Goal: Information Seeking & Learning: Understand process/instructions

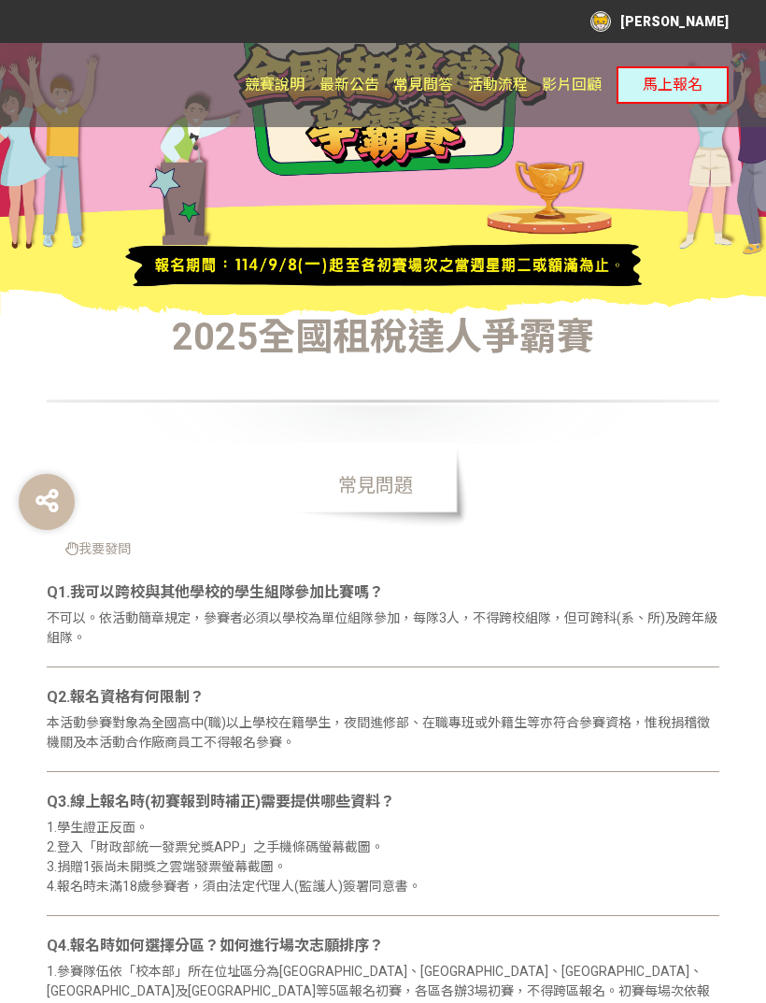
click at [345, 79] on span "最新公告" at bounding box center [350, 85] width 60 height 18
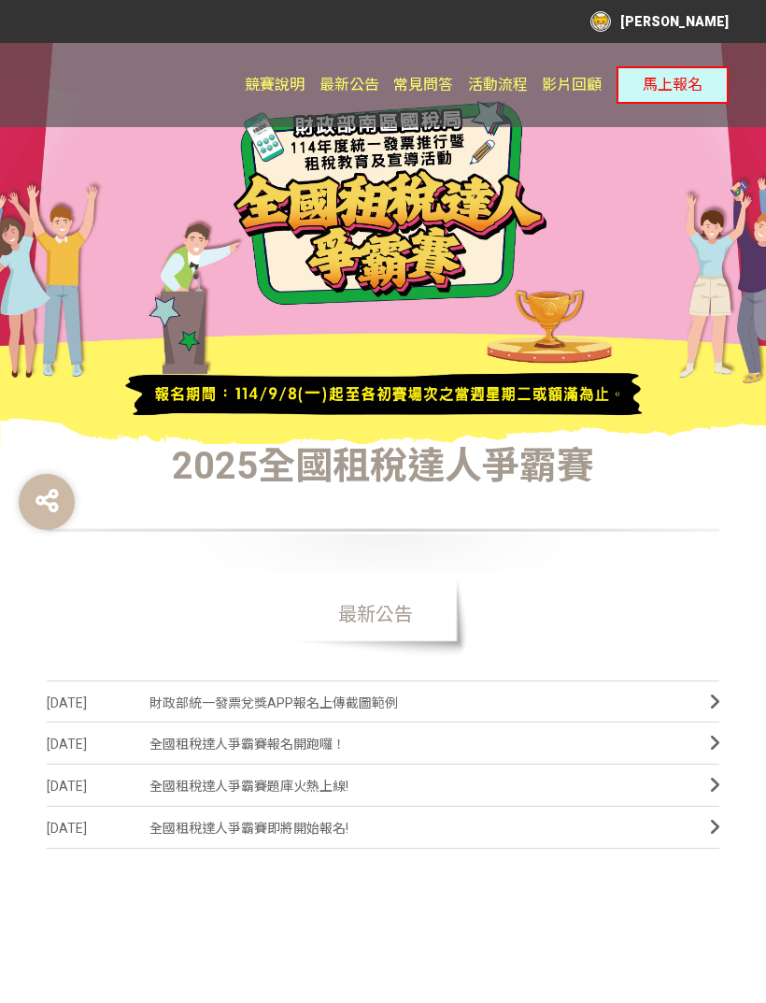
click at [385, 719] on span "財政部統一發票兌獎APP報名上傳截圖範例" at bounding box center [416, 703] width 533 height 42
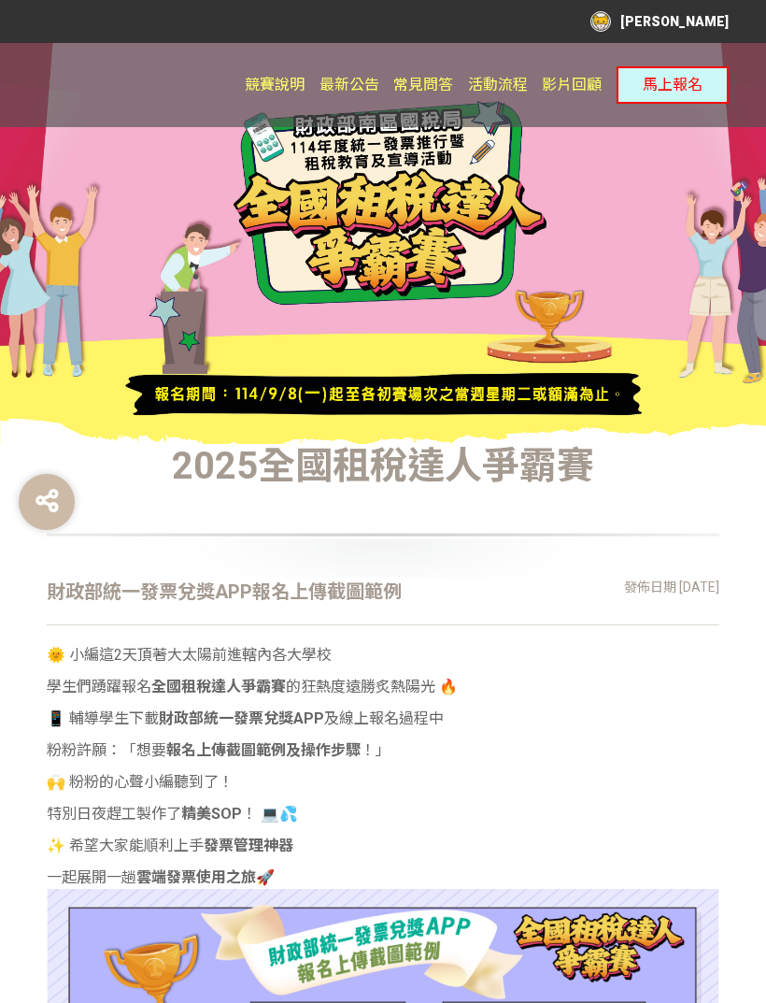
click at [436, 75] on link "常見問答" at bounding box center [423, 85] width 60 height 84
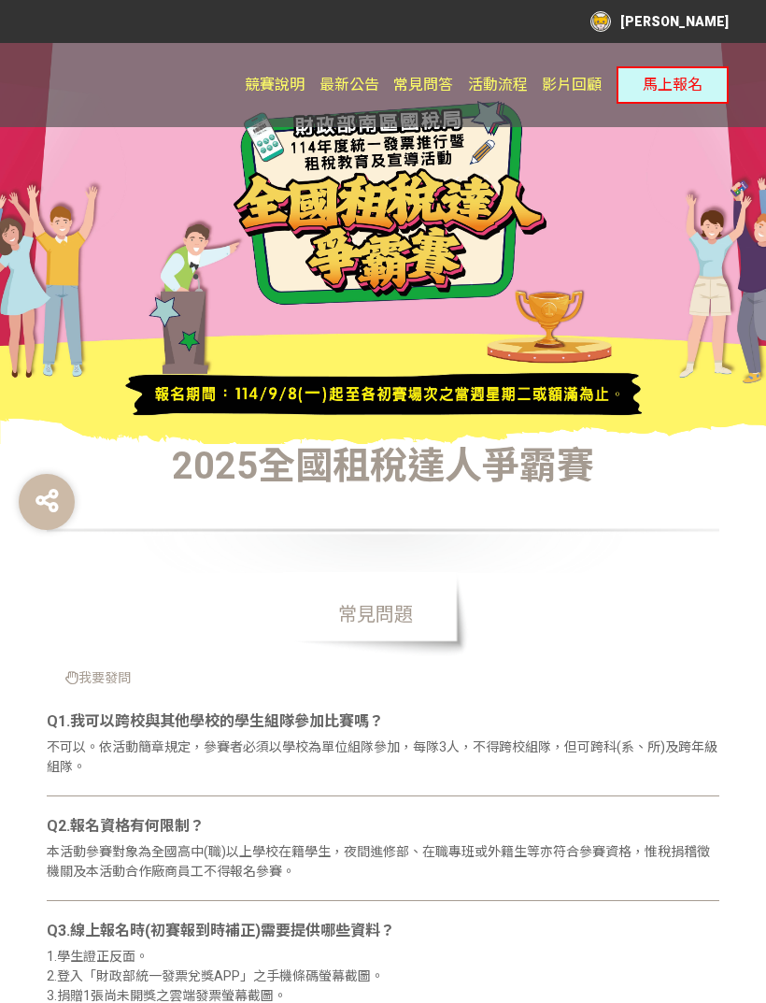
click at [705, 18] on div "[PERSON_NAME]" at bounding box center [660, 21] width 138 height 21
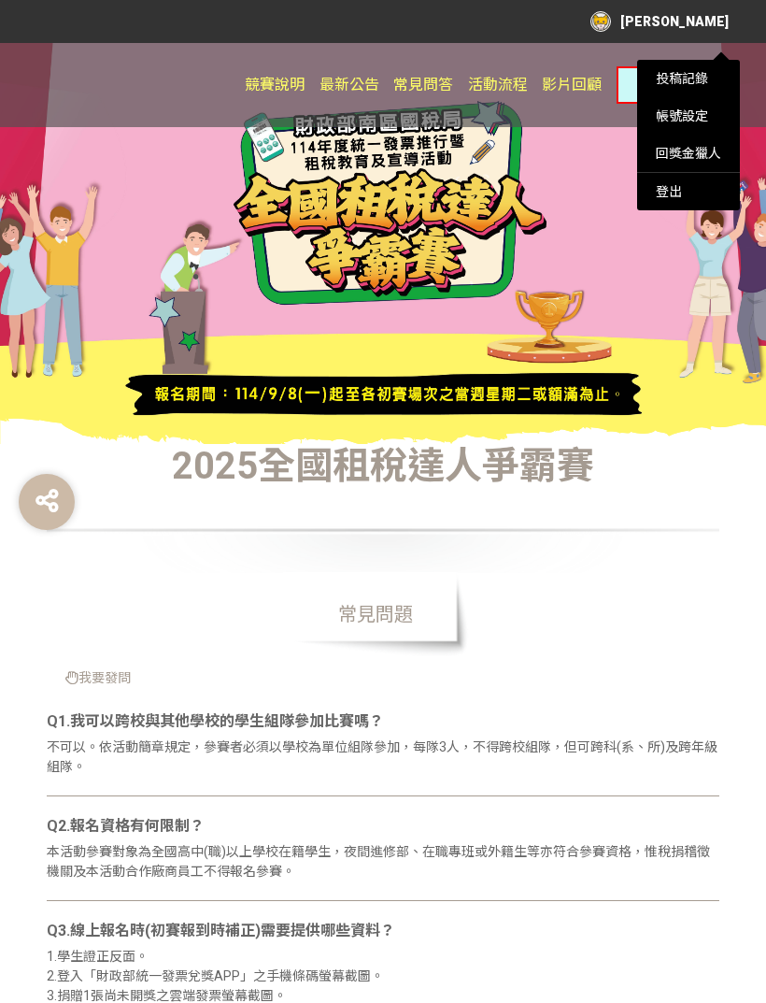
click at [690, 378] on div at bounding box center [383, 501] width 766 height 1003
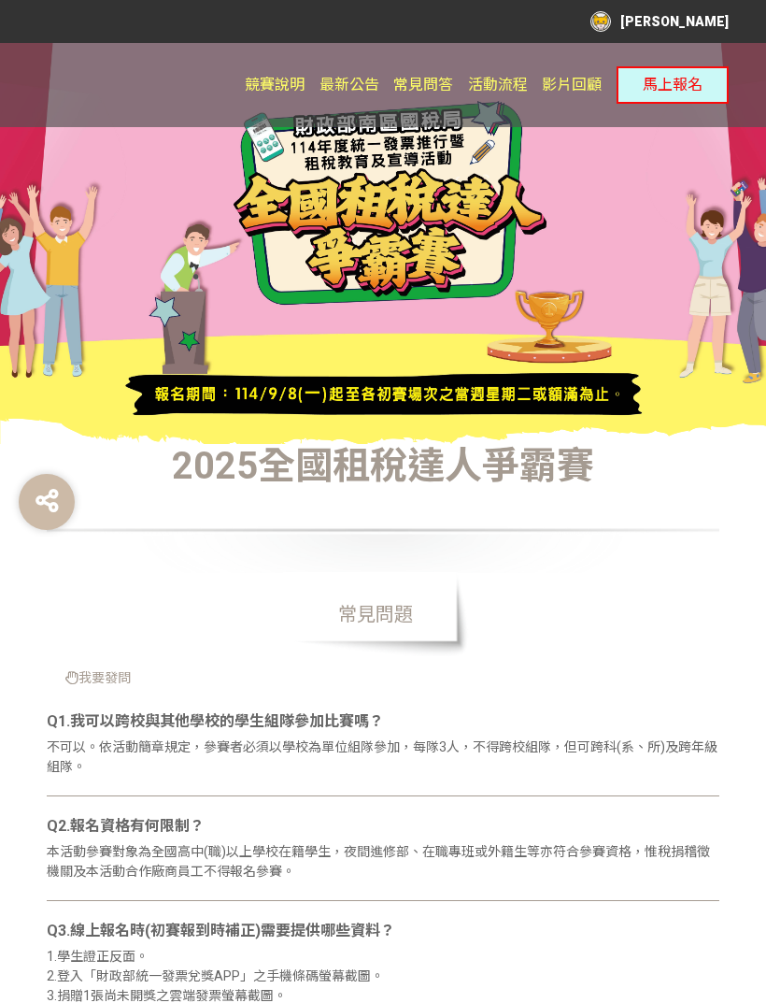
click at [718, 22] on div "[PERSON_NAME]" at bounding box center [660, 21] width 138 height 21
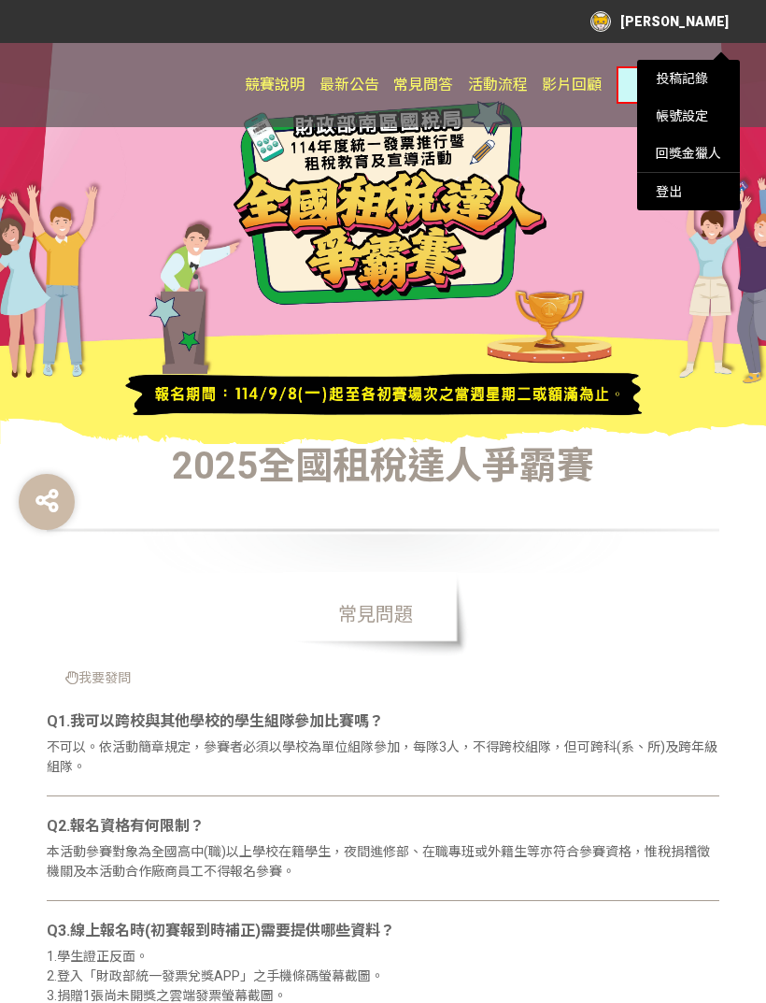
click at [694, 374] on div at bounding box center [383, 501] width 766 height 1003
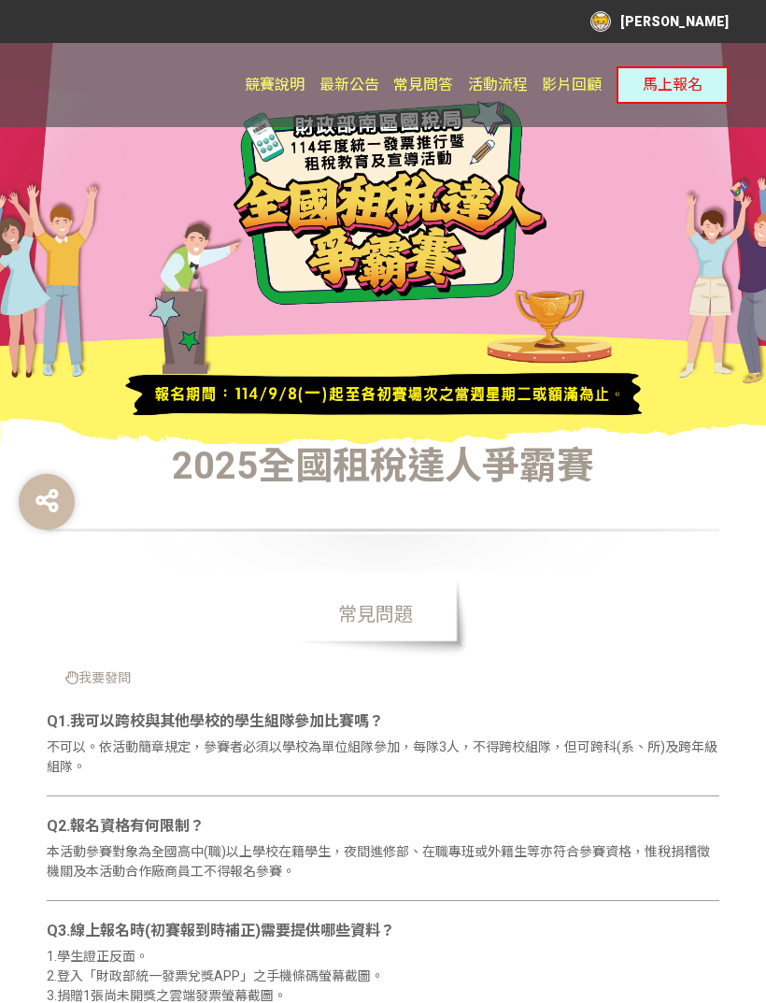
click at [379, 76] on span "最新公告" at bounding box center [350, 85] width 60 height 18
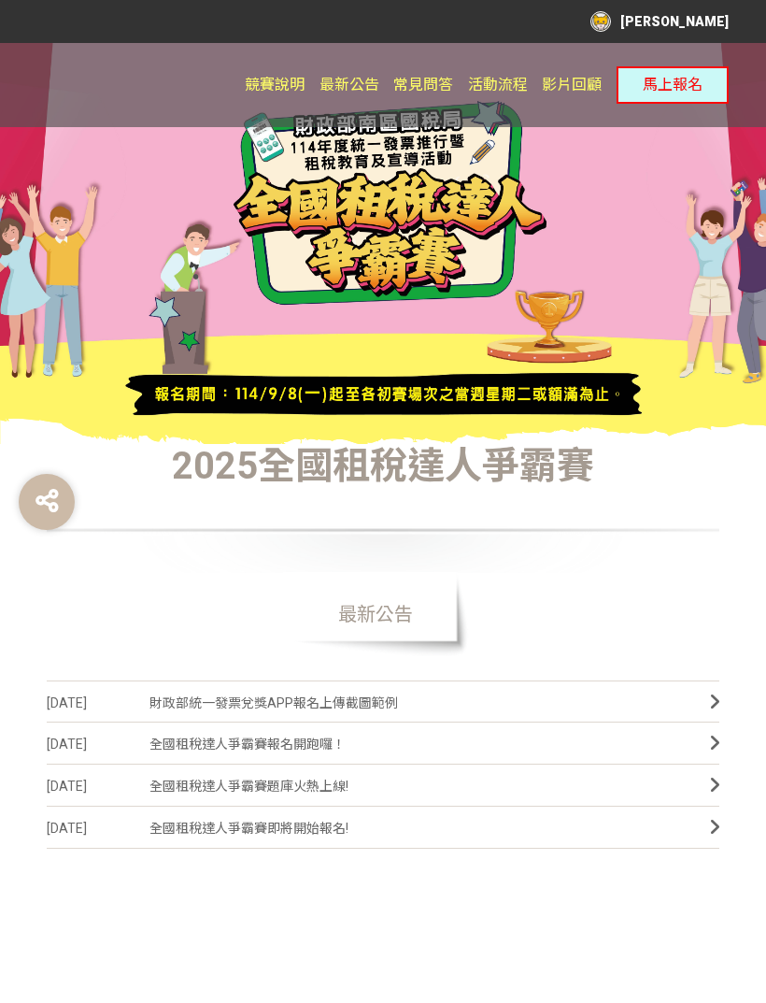
click at [489, 710] on span "財政部統一發票兌獎APP報名上傳截圖範例" at bounding box center [416, 703] width 533 height 42
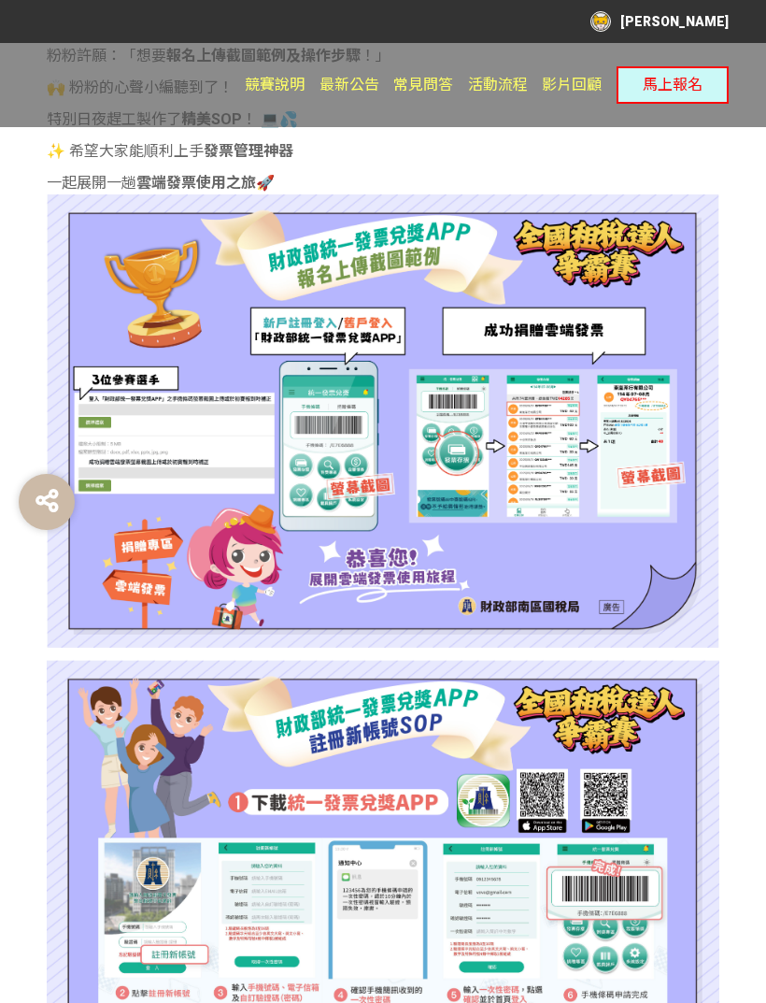
scroll to position [687, 0]
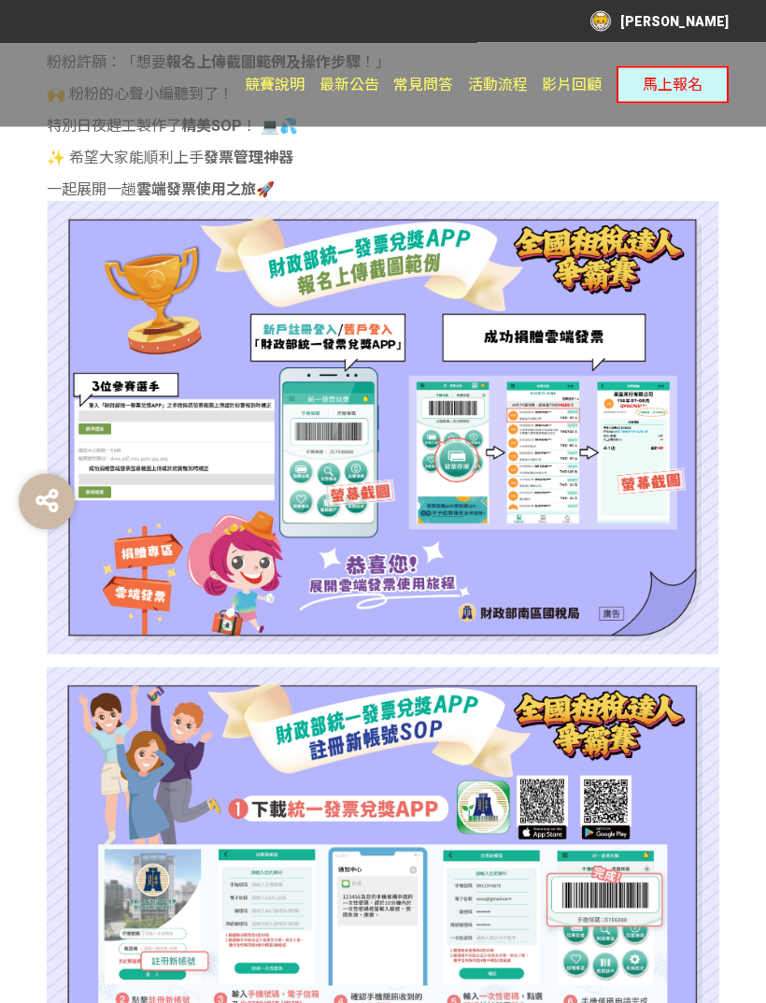
click at [637, 567] on img at bounding box center [383, 428] width 673 height 453
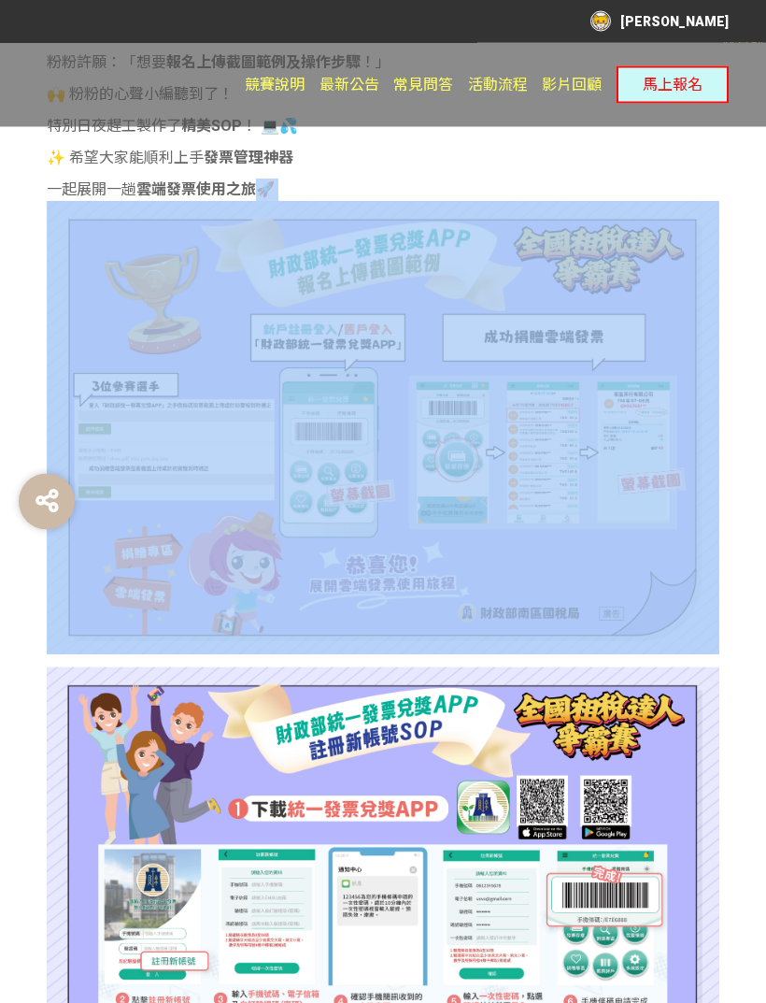
scroll to position [688, 0]
click at [659, 432] on img at bounding box center [383, 427] width 673 height 453
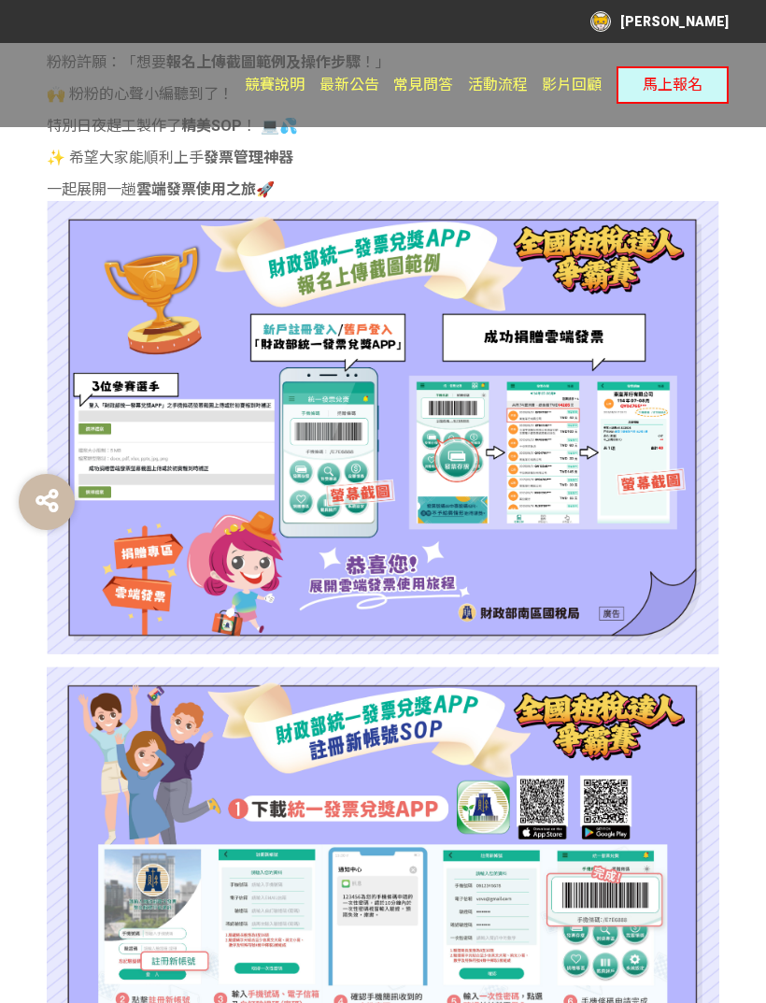
click at [653, 431] on img at bounding box center [383, 427] width 673 height 453
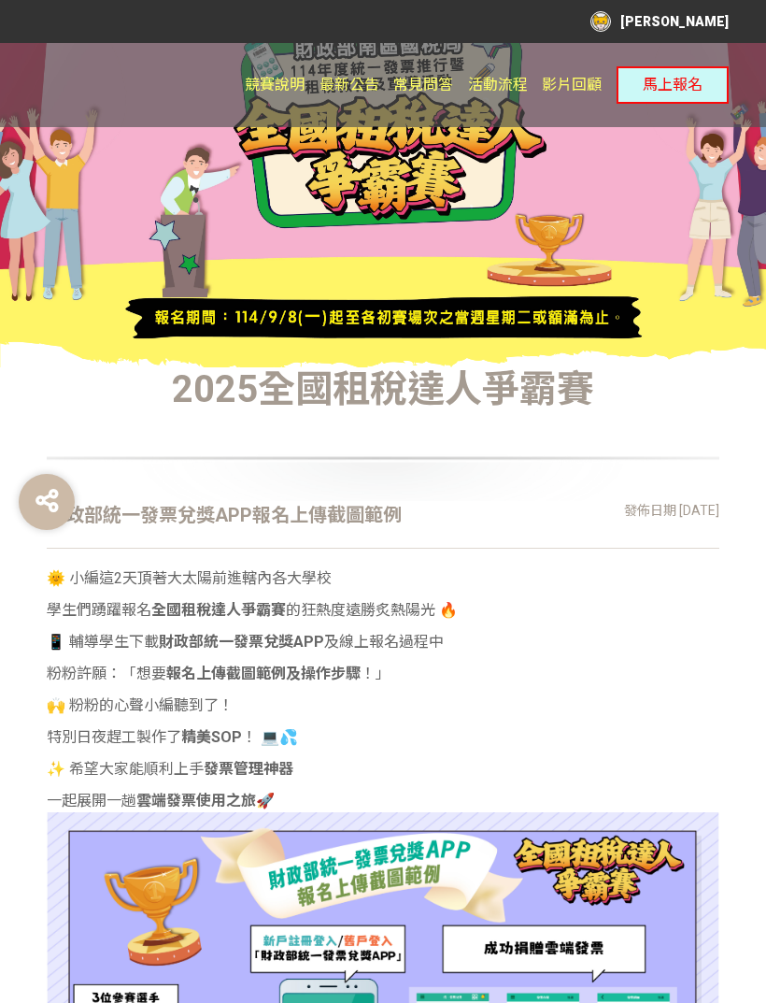
scroll to position [0, 0]
